Goal: Task Accomplishment & Management: Manage account settings

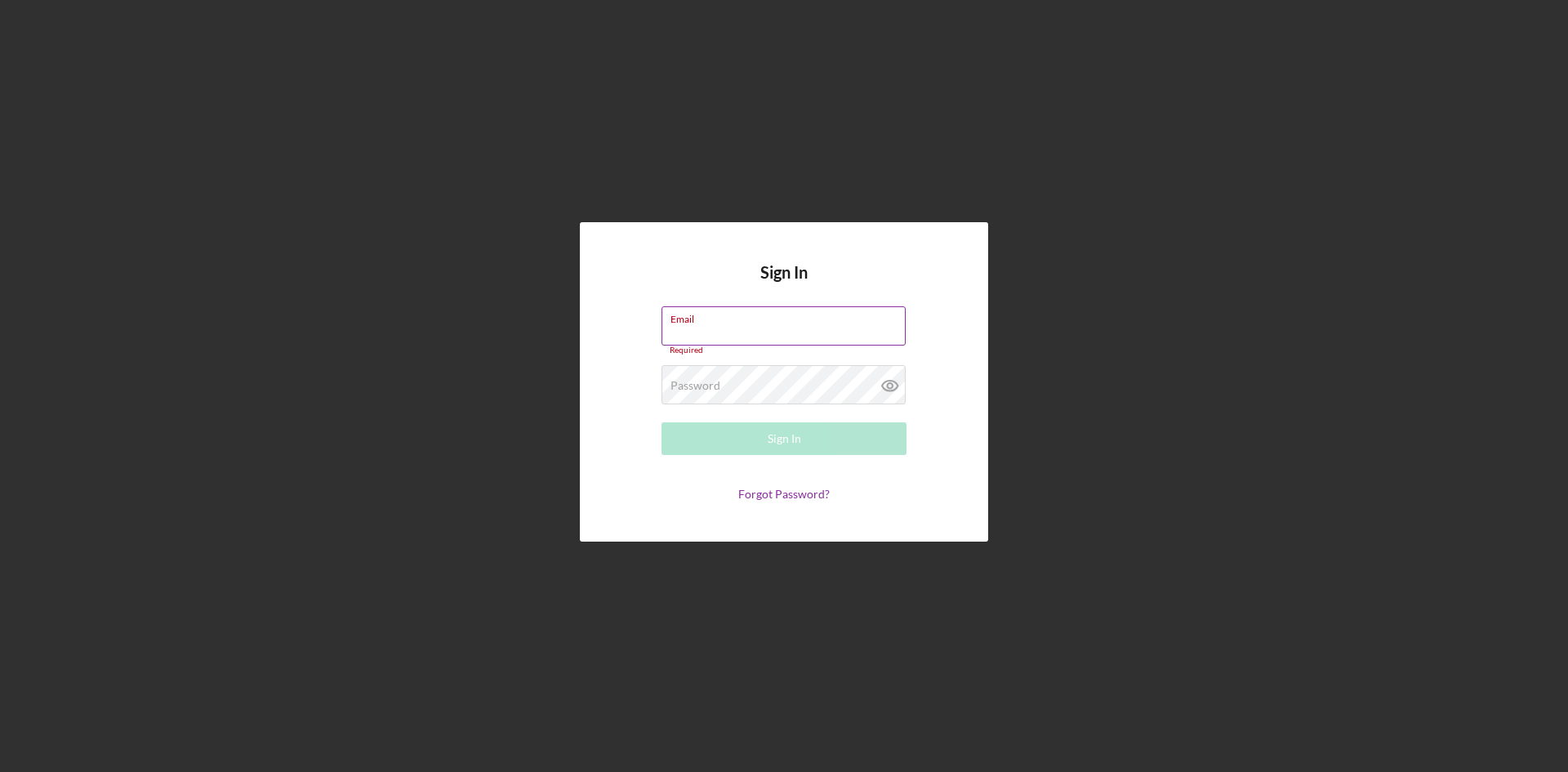
click at [709, 322] on label "Email" at bounding box center [788, 316] width 236 height 18
click at [709, 322] on input "Email" at bounding box center [783, 326] width 244 height 39
type input "[EMAIL_ADDRESS][DOMAIN_NAME]"
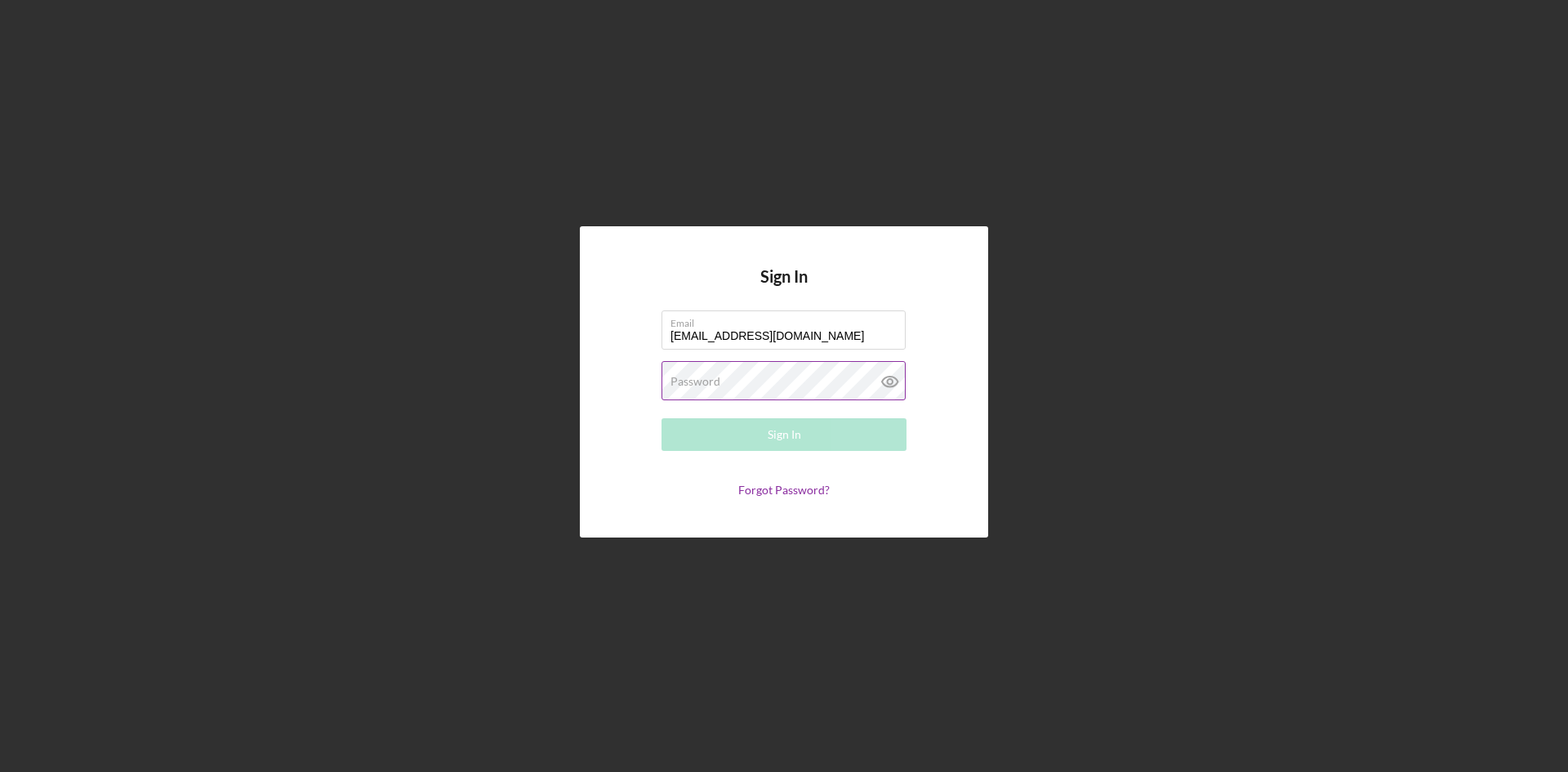
click at [730, 379] on div "Password Required" at bounding box center [784, 382] width 245 height 41
click at [790, 438] on div "Sign In" at bounding box center [784, 434] width 34 height 33
